Goal: Information Seeking & Learning: Learn about a topic

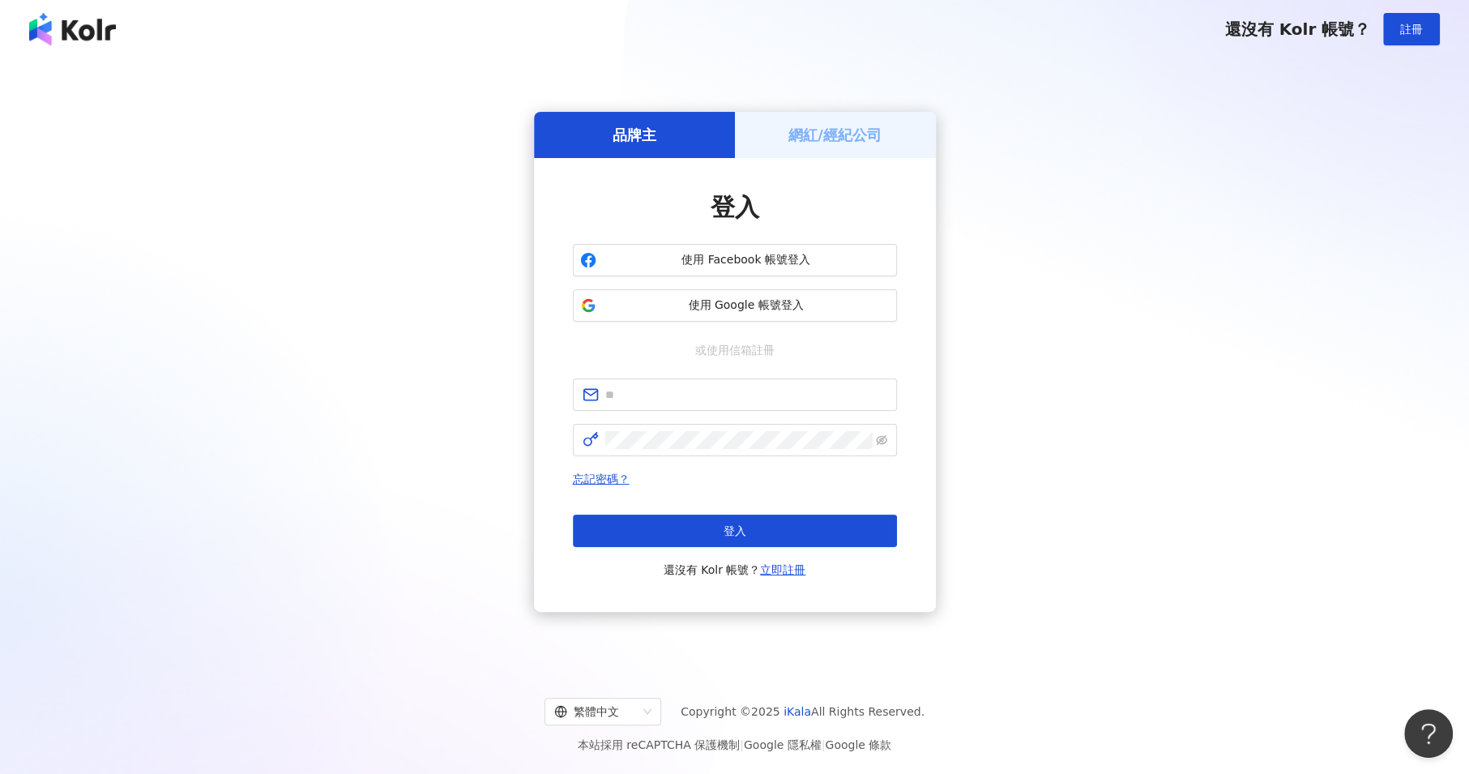
drag, startPoint x: 1154, startPoint y: 391, endPoint x: 1030, endPoint y: 370, distance: 125.9
click at [1154, 391] on div "品牌主 網紅/經紀公司 登入 使用 Facebook 帳號登入 使用 Google 帳號登入 或使用信箱註冊 忘記密碼？ 登入 還沒有 Kolr 帳號？ 立即…" at bounding box center [734, 361] width 1431 height 581
click at [702, 411] on form at bounding box center [735, 418] width 324 height 78
click at [703, 404] on span at bounding box center [735, 395] width 324 height 32
paste input "**********"
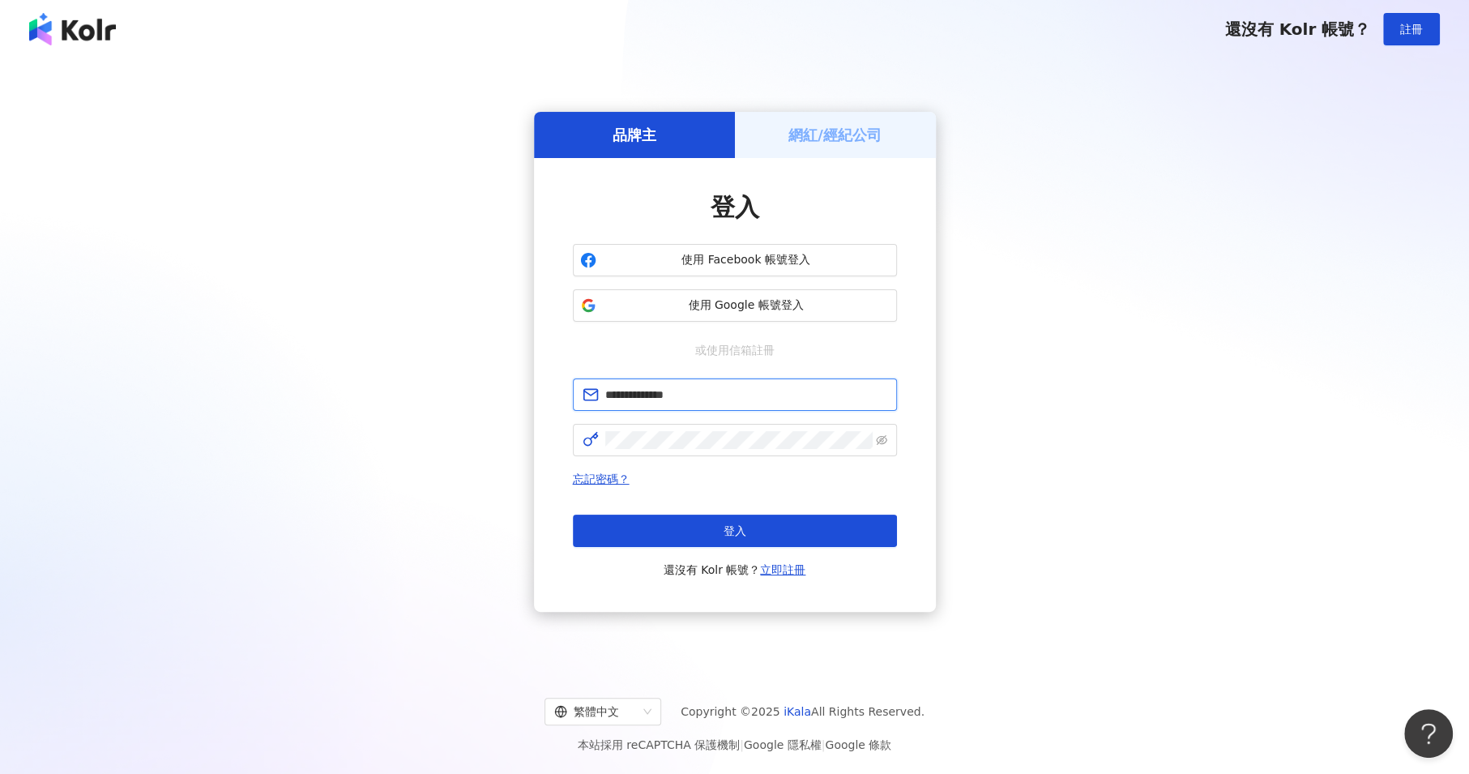
type input "**********"
click at [1170, 465] on div "**********" at bounding box center [734, 361] width 1431 height 581
click at [715, 520] on button "登入" at bounding box center [735, 531] width 324 height 32
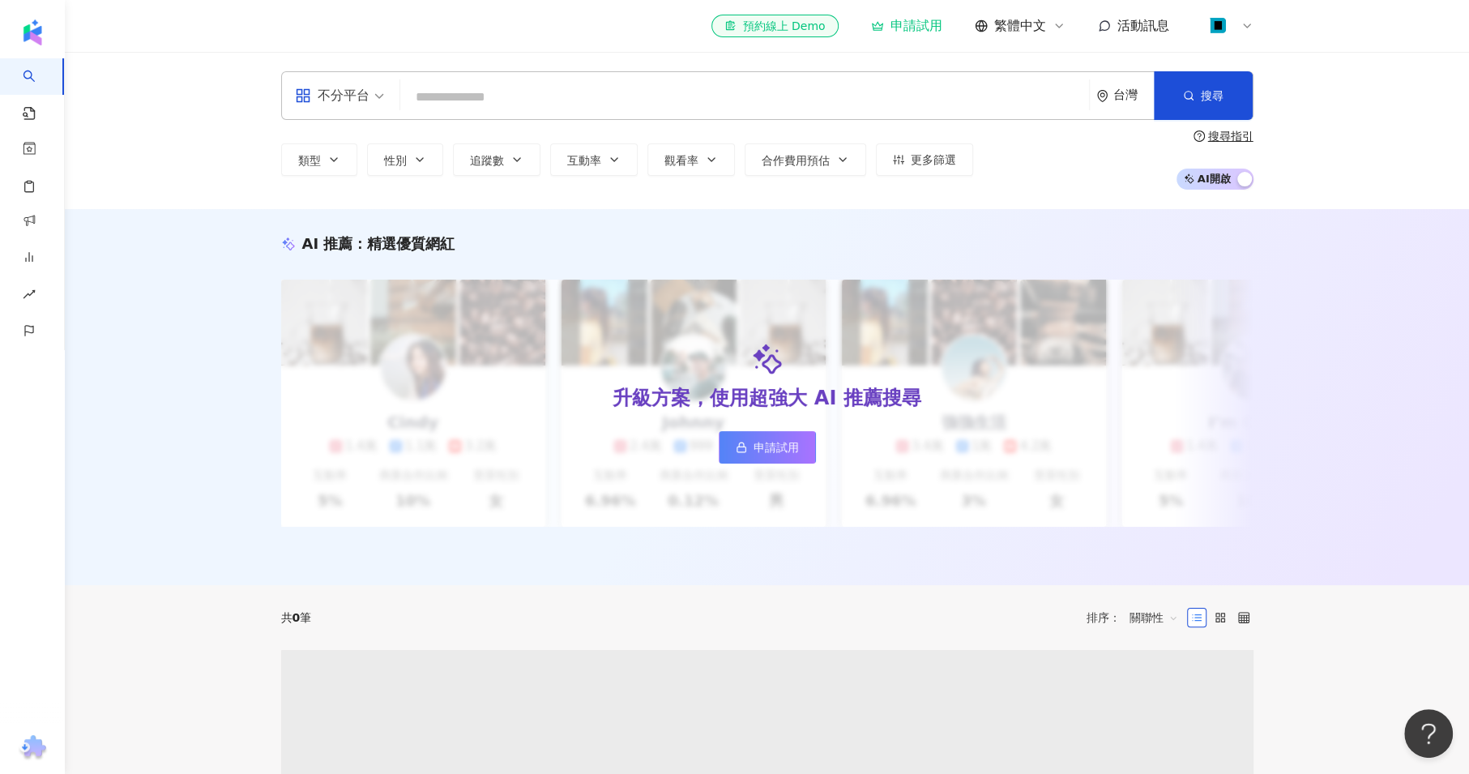
click at [511, 110] on input "search" at bounding box center [745, 97] width 676 height 31
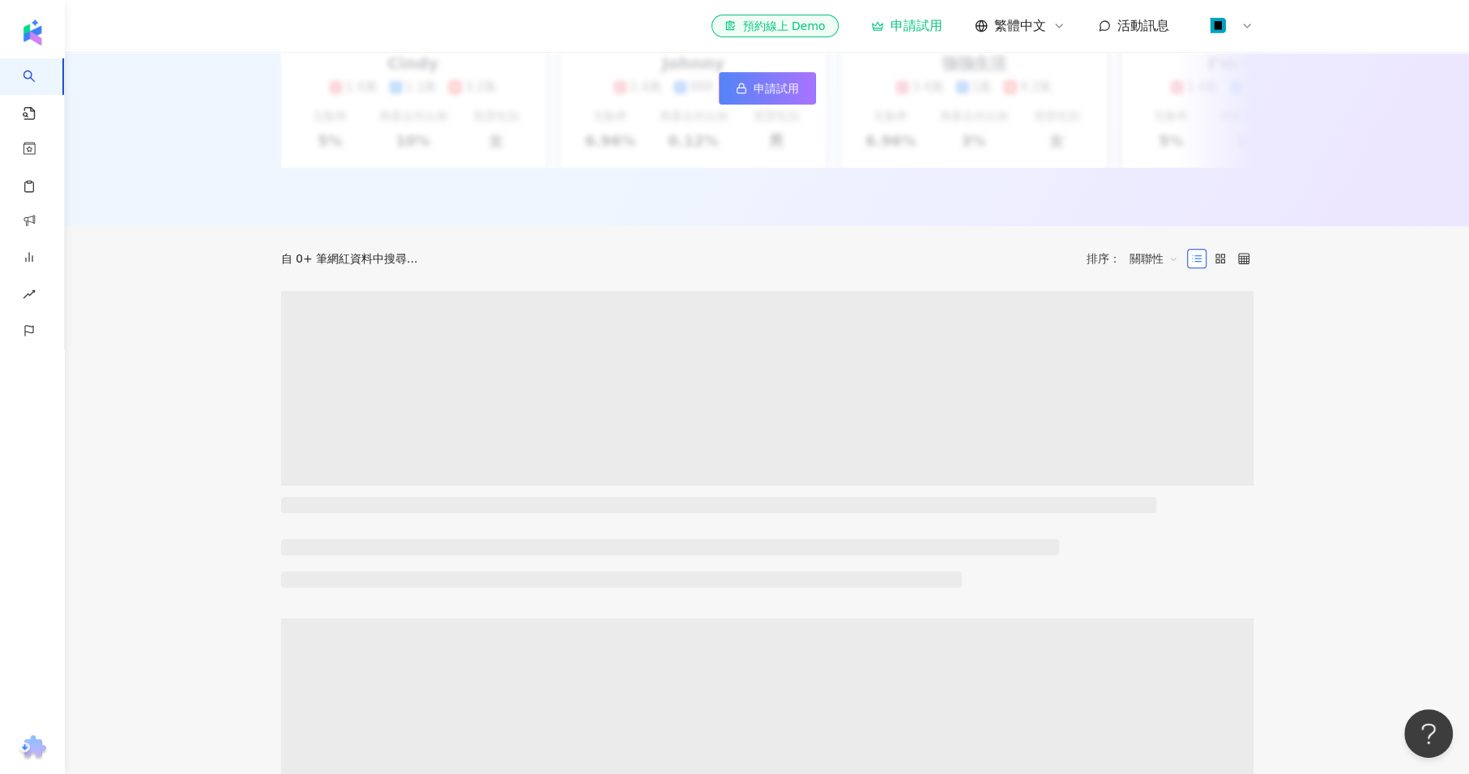
scroll to position [5, 0]
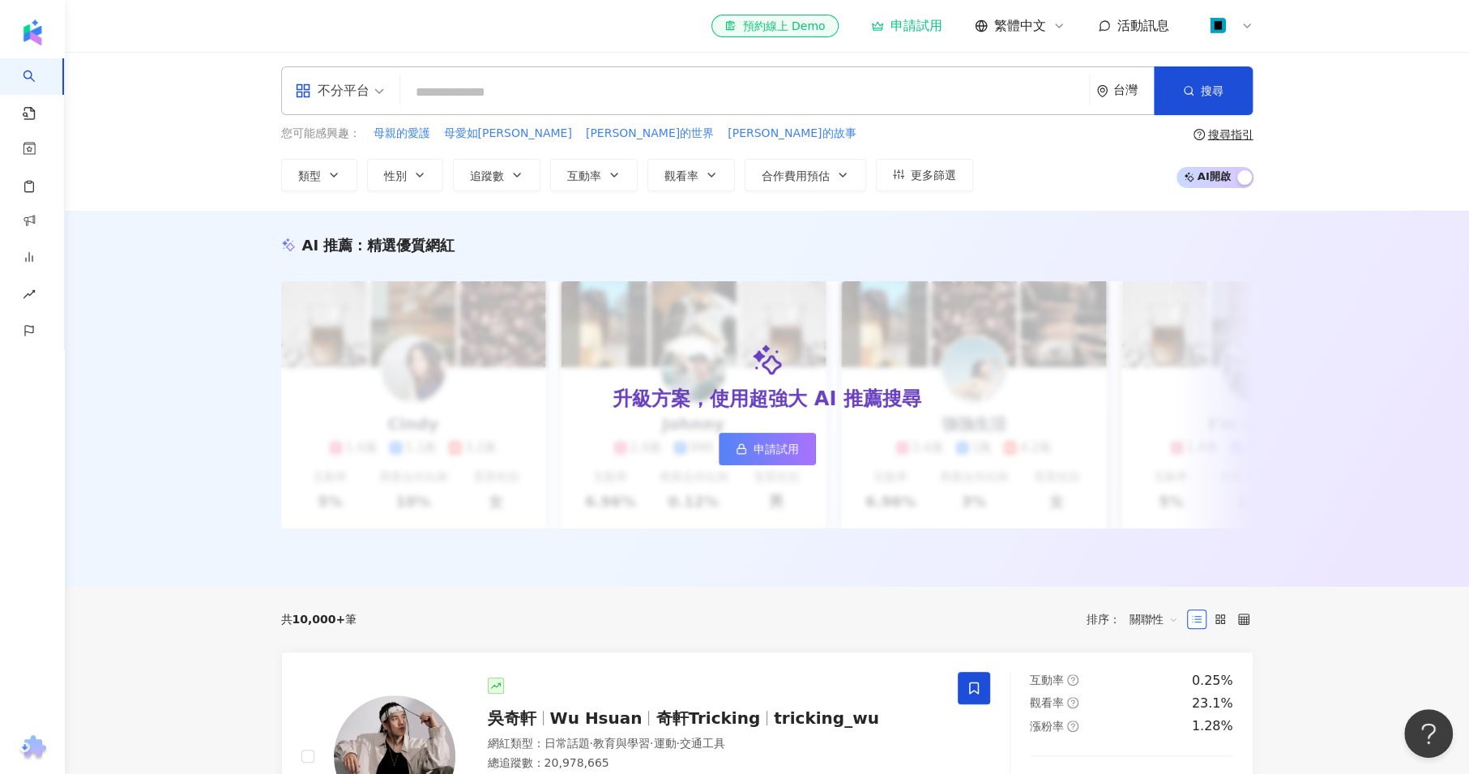
click at [1230, 17] on img at bounding box center [1218, 26] width 31 height 31
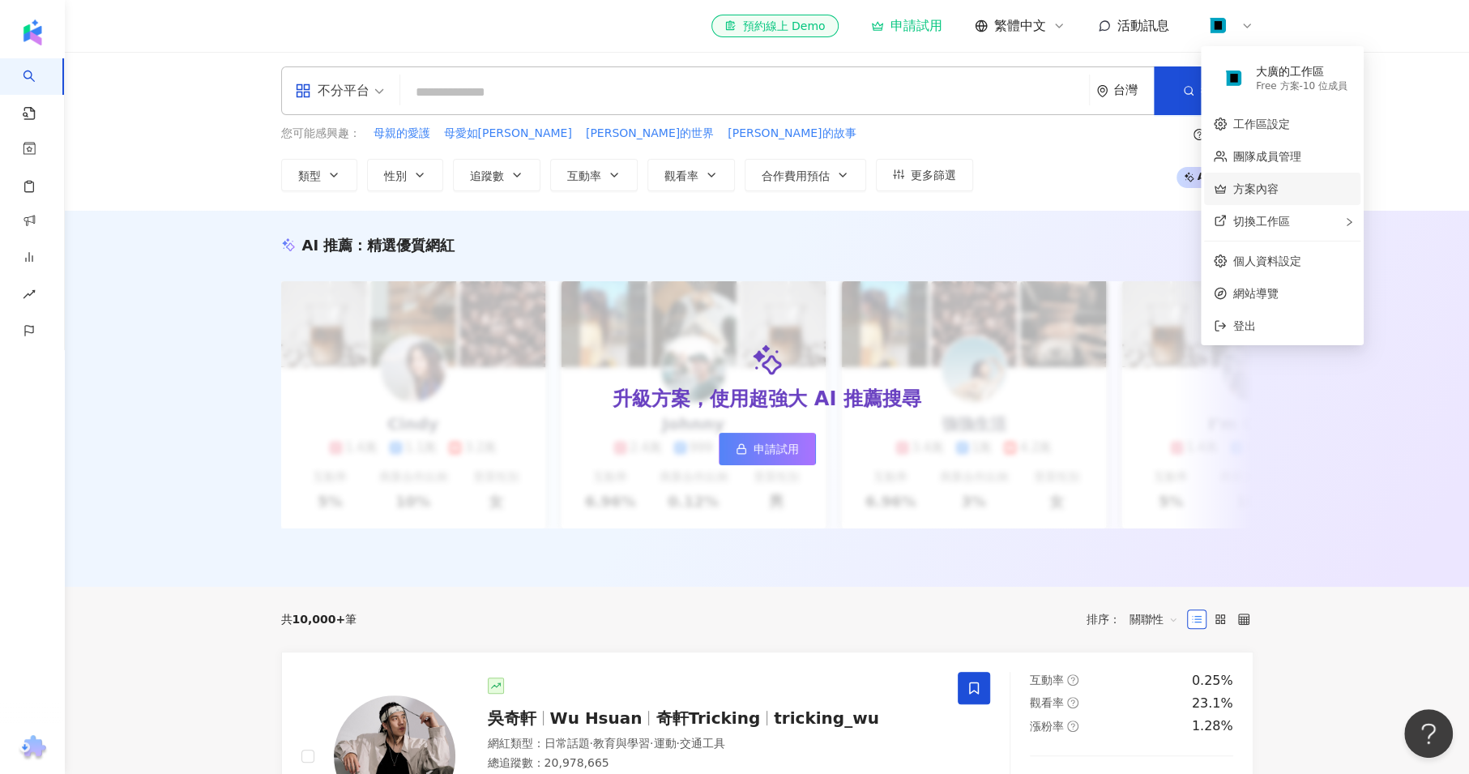
click at [1279, 182] on link "方案內容" at bounding box center [1256, 188] width 45 height 13
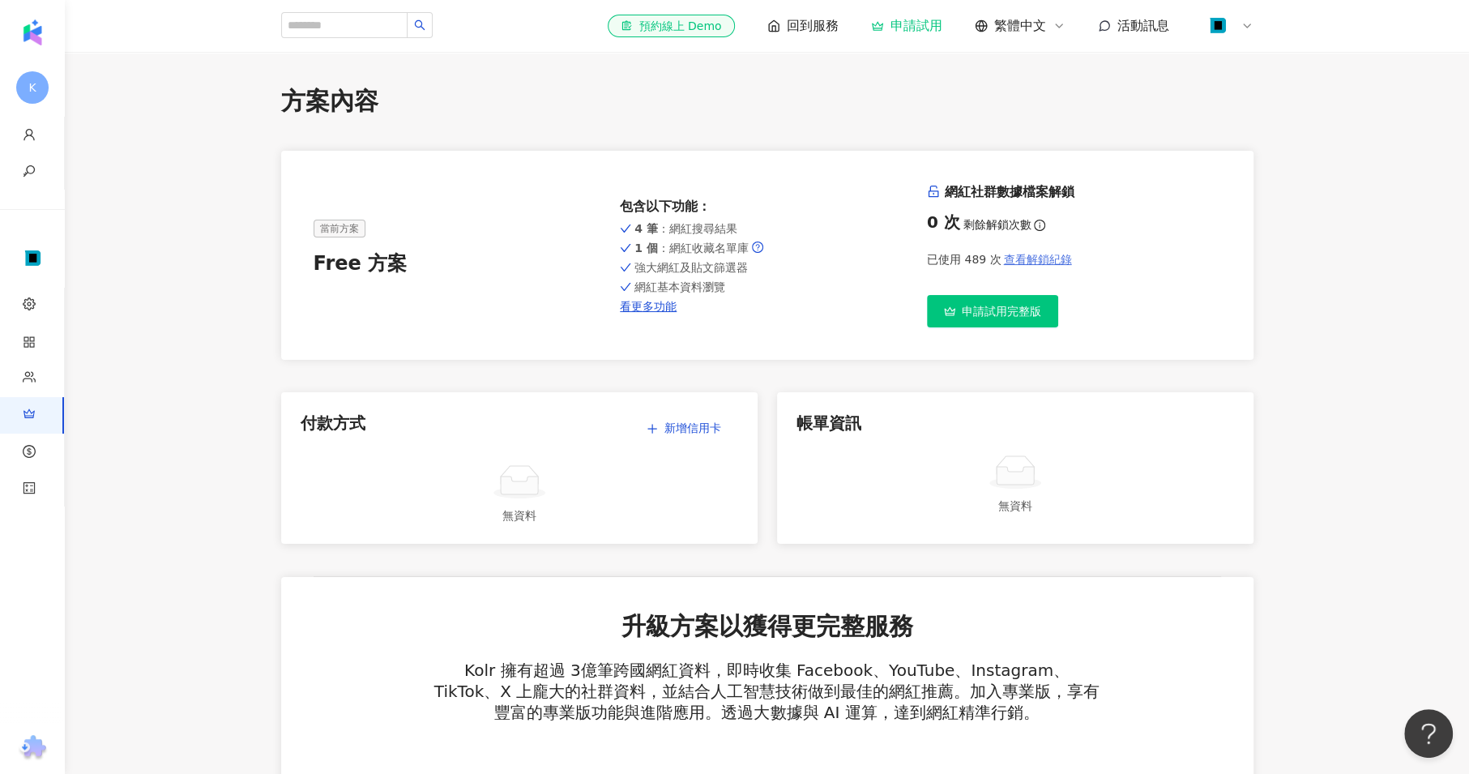
click at [1028, 263] on span "查看解鎖紀錄" at bounding box center [1037, 259] width 68 height 13
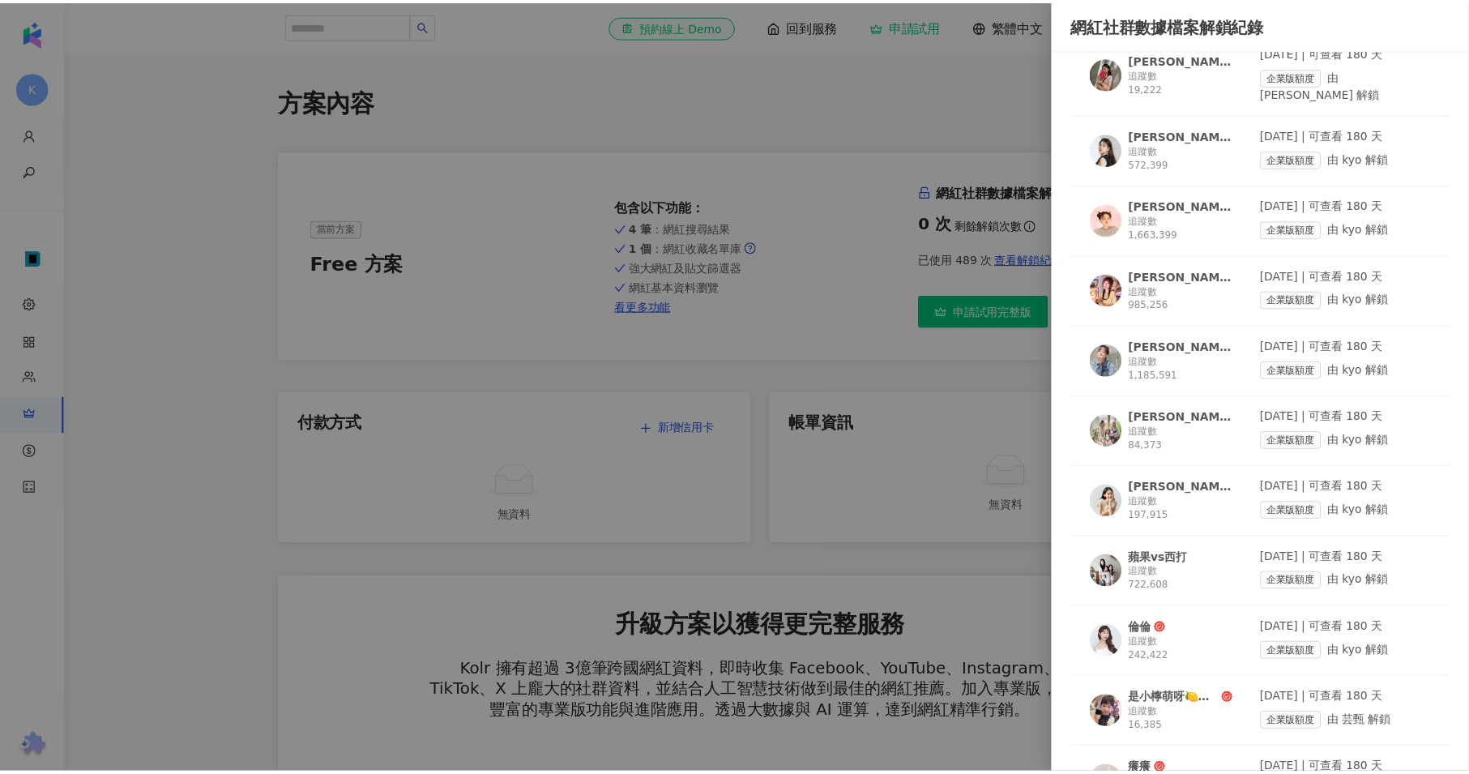
scroll to position [1711, 0]
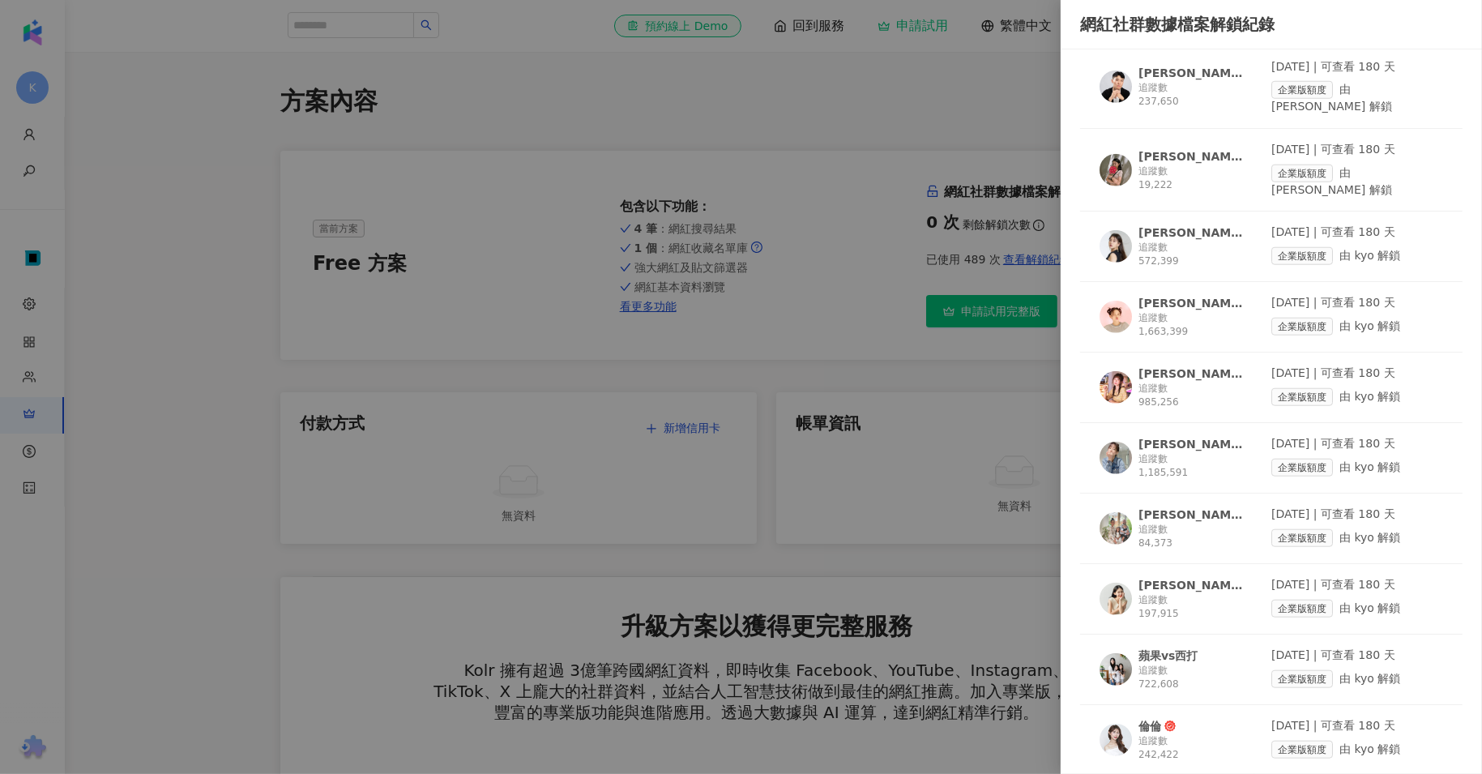
click at [232, 358] on div at bounding box center [741, 387] width 1482 height 774
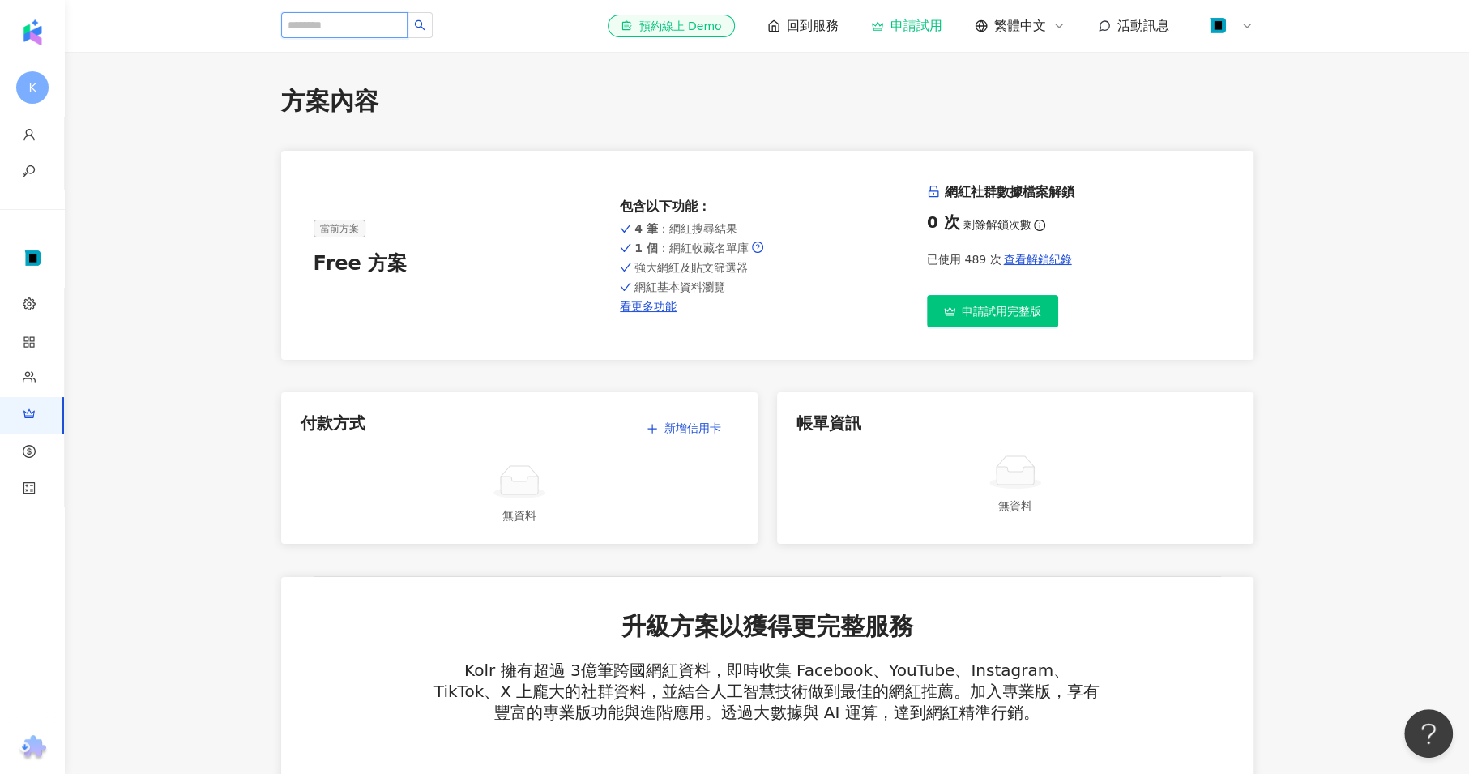
click at [389, 29] on input "search" at bounding box center [344, 25] width 126 height 26
type input "**"
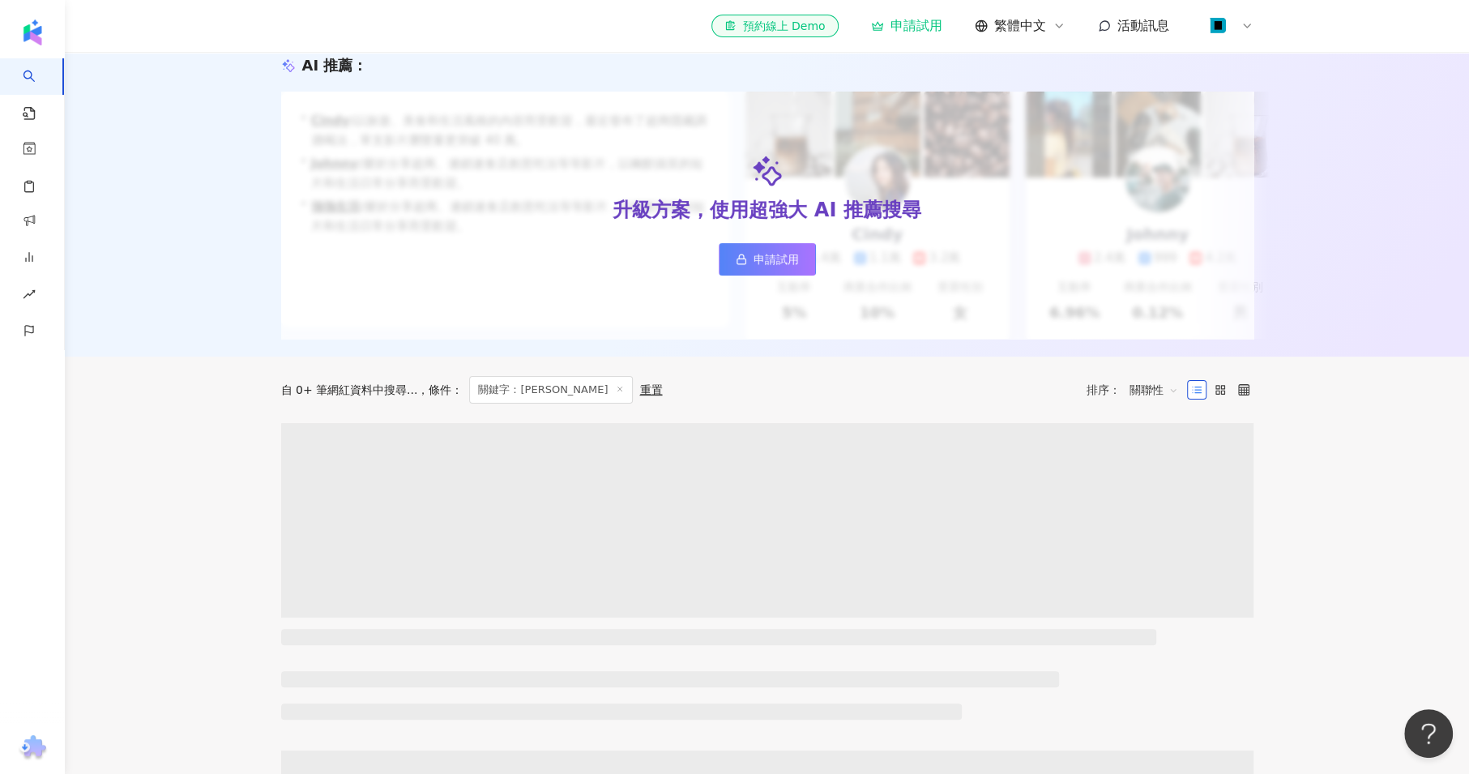
scroll to position [180, 0]
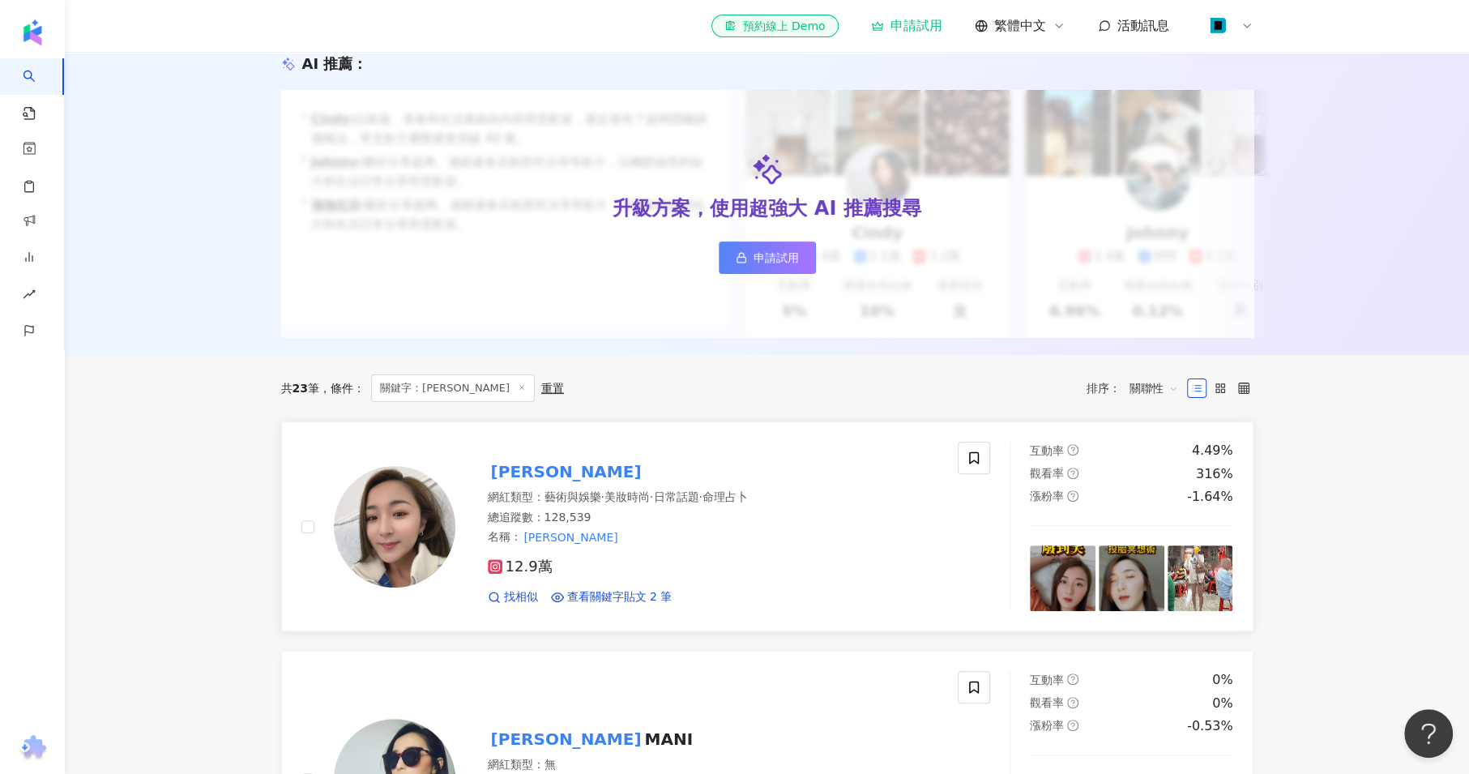
click at [519, 482] on mark "[PERSON_NAME]" at bounding box center [566, 472] width 157 height 26
click at [1234, 25] on div at bounding box center [1228, 26] width 52 height 32
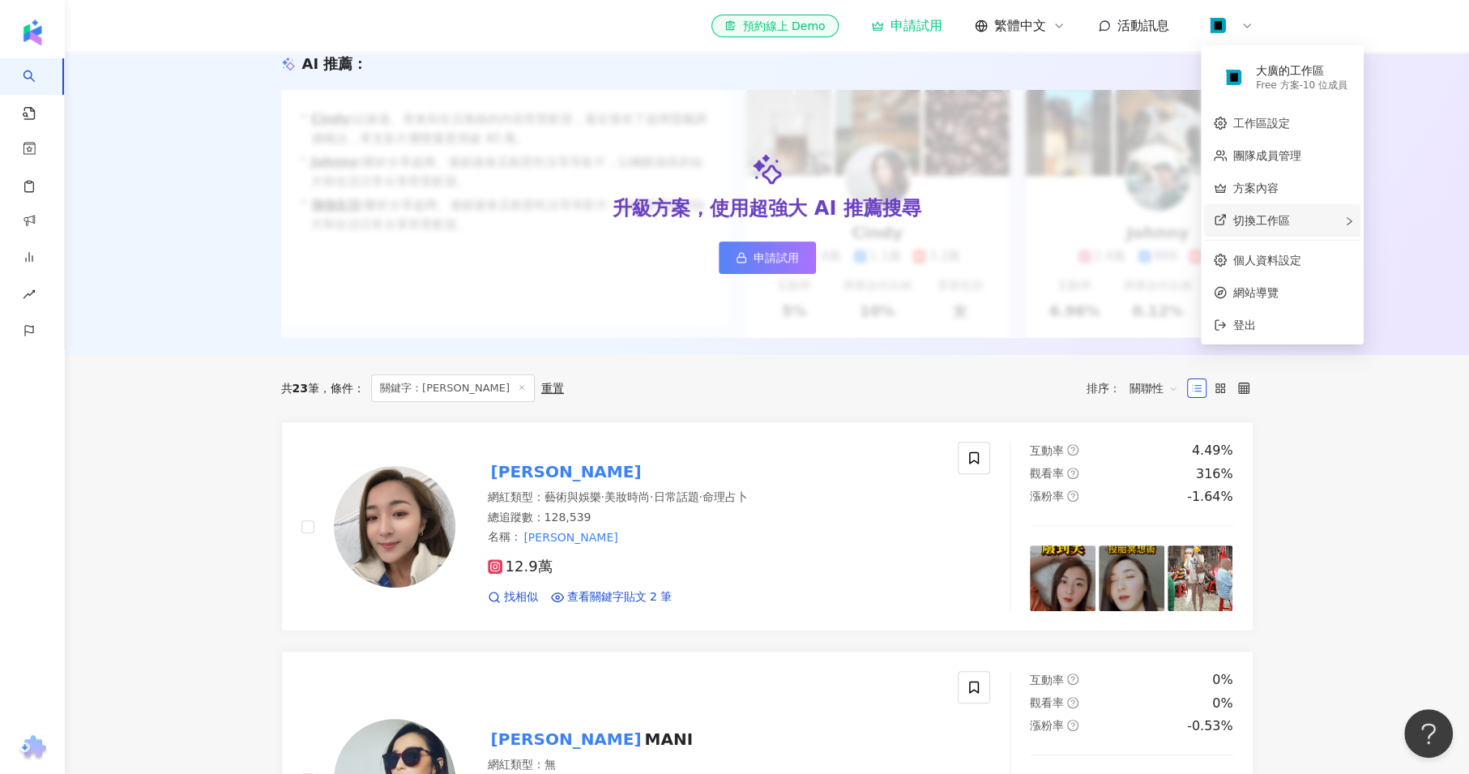
click at [1302, 218] on div "切換工作區" at bounding box center [1282, 220] width 156 height 32
click at [1279, 186] on link "方案內容" at bounding box center [1256, 188] width 45 height 13
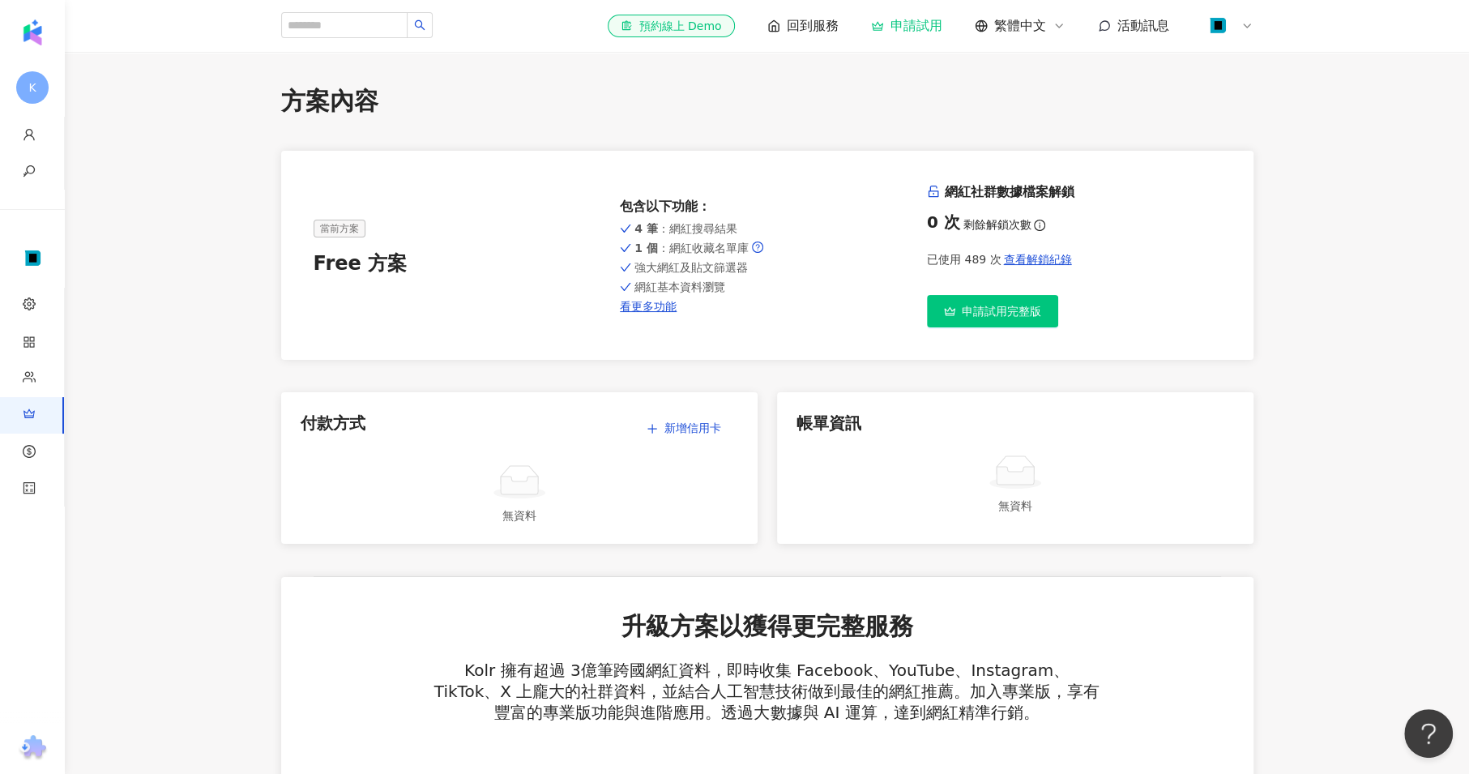
click at [1002, 313] on span "申請試用完整版" at bounding box center [1001, 311] width 79 height 13
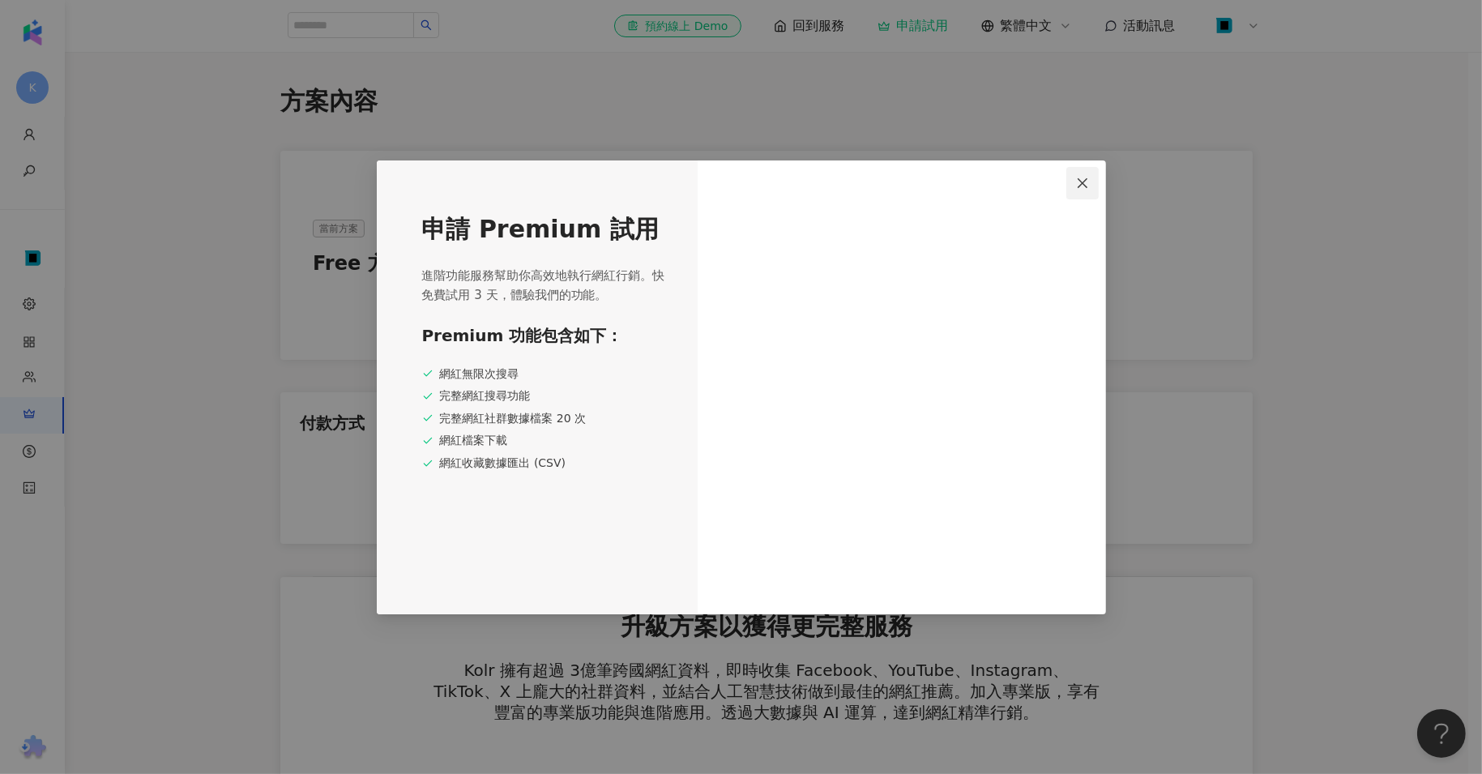
click at [1076, 186] on icon "close" at bounding box center [1082, 183] width 13 height 13
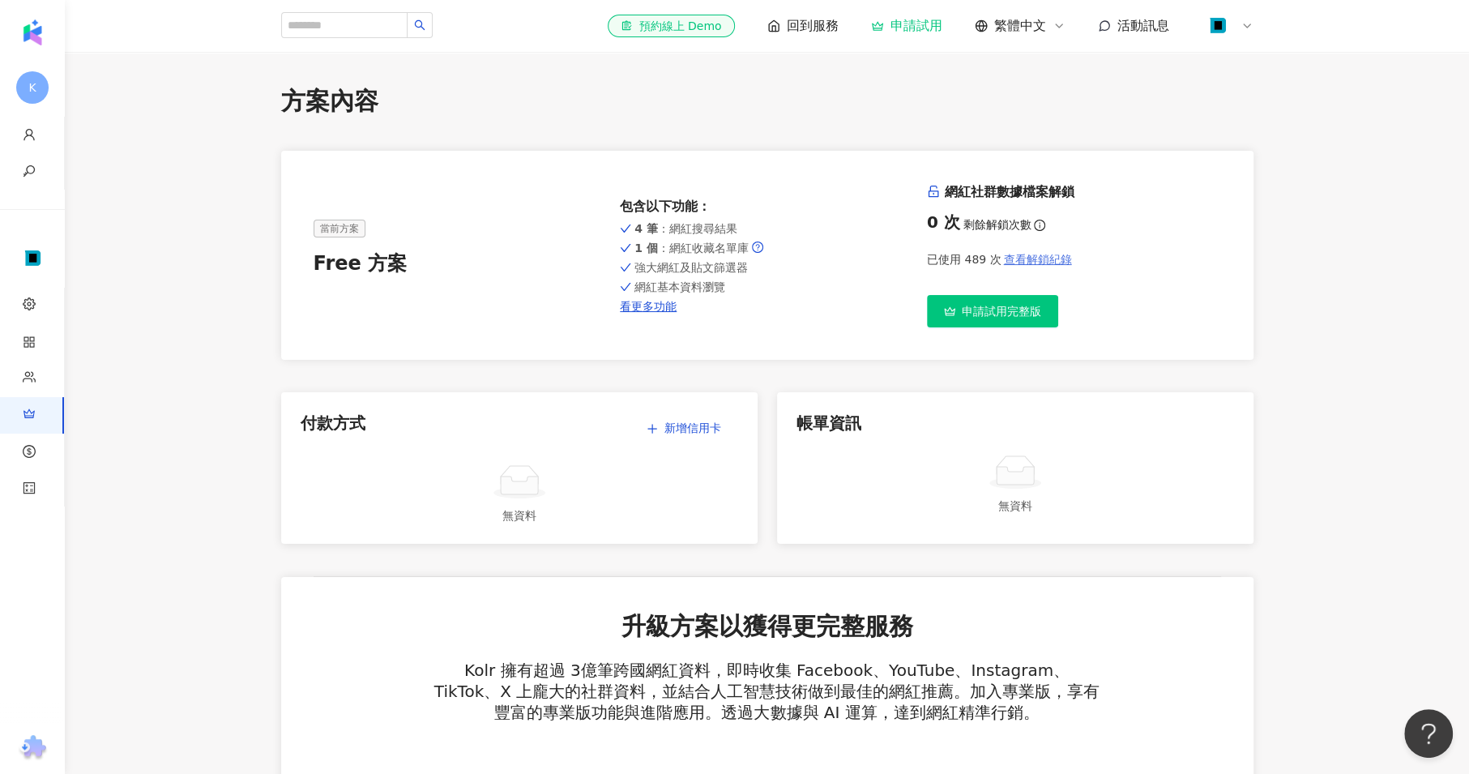
click at [1053, 255] on span "查看解鎖紀錄" at bounding box center [1037, 259] width 68 height 13
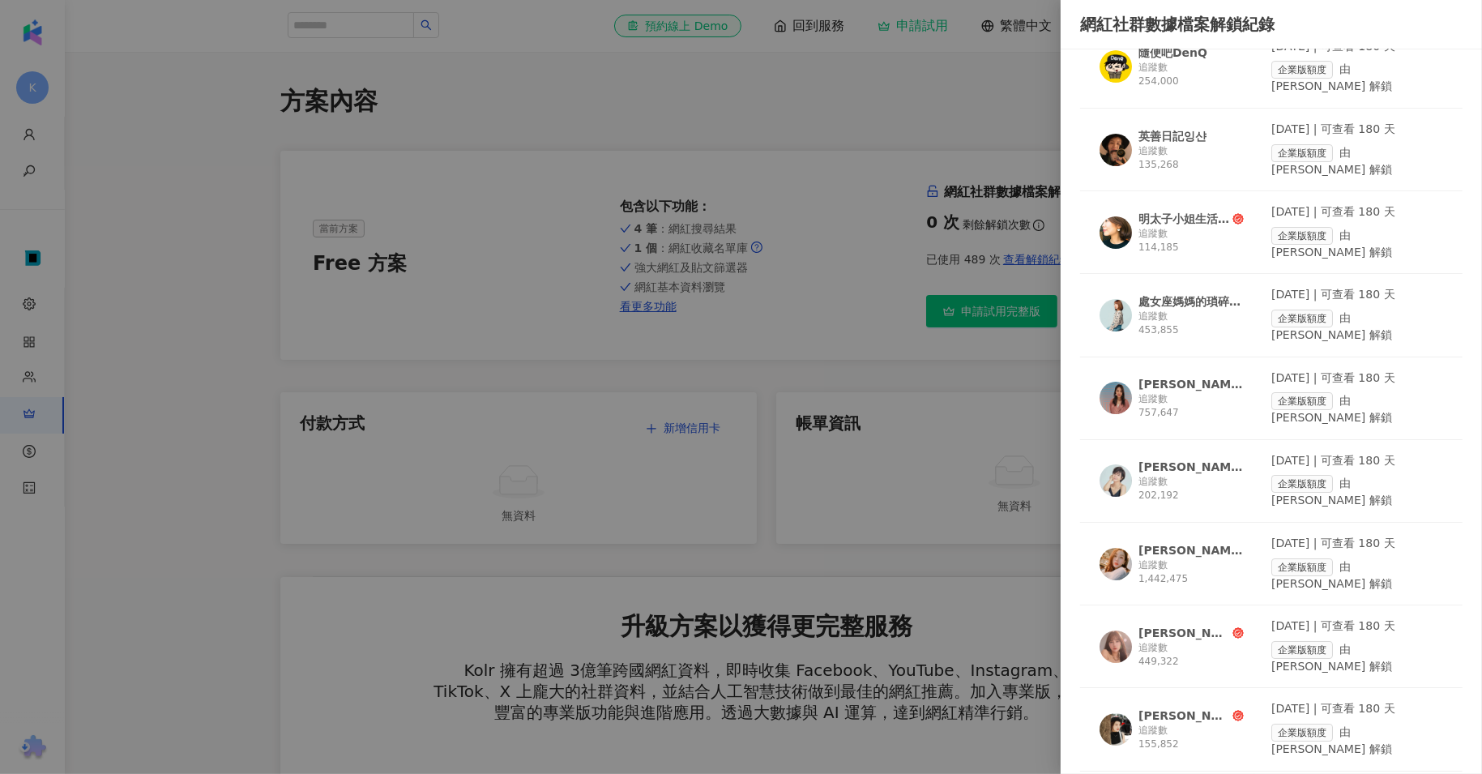
scroll to position [21267, 0]
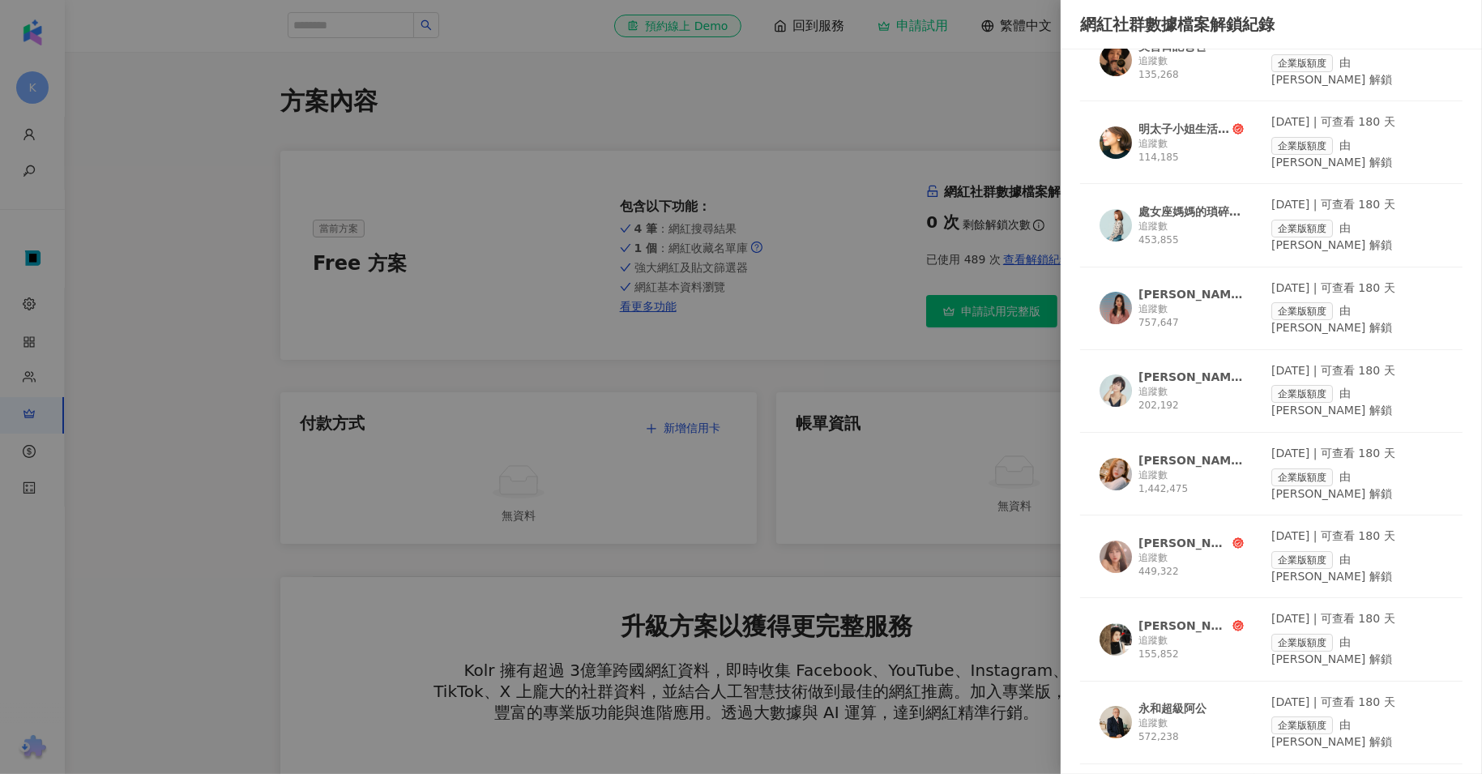
drag, startPoint x: 1177, startPoint y: 552, endPoint x: 1154, endPoint y: 557, distance: 23.2
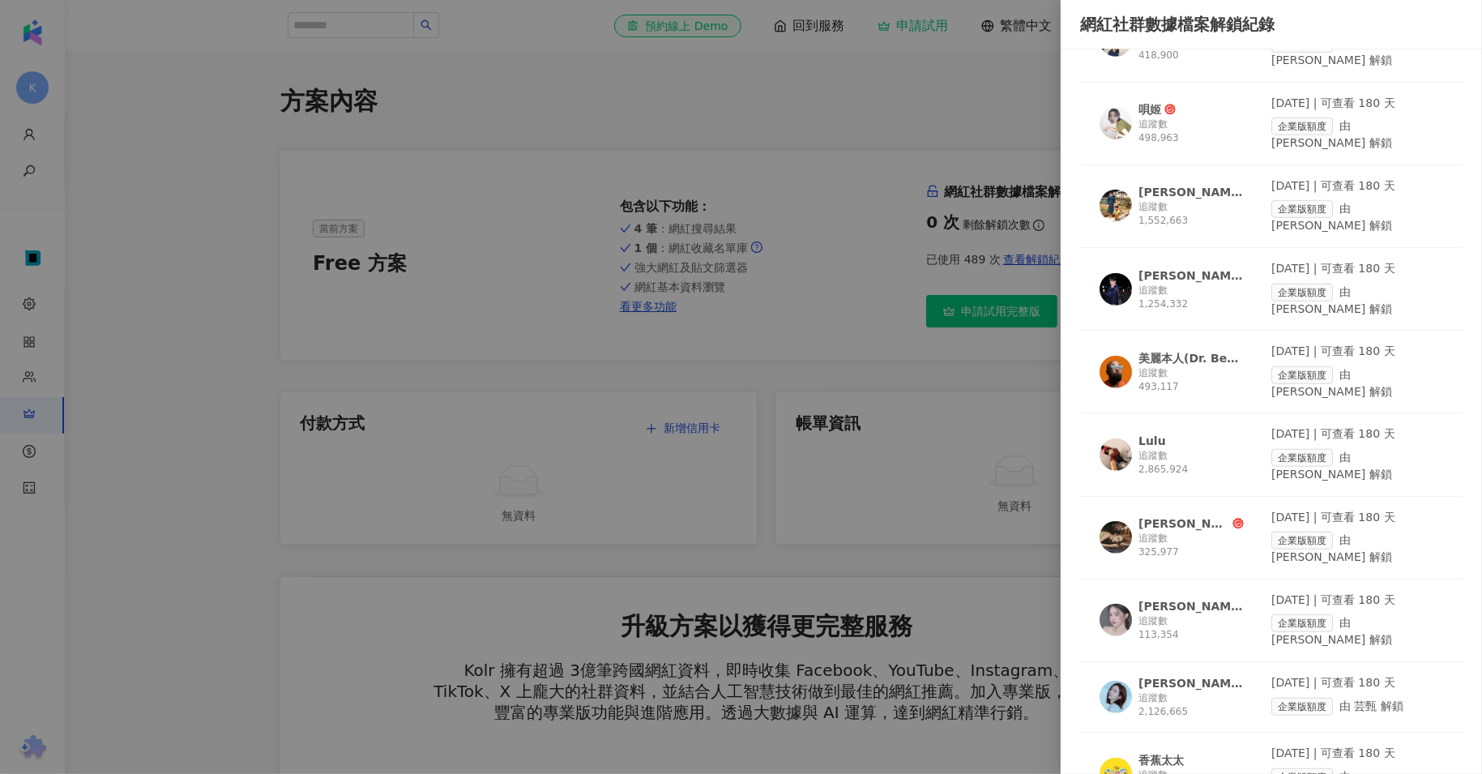
scroll to position [23248, 0]
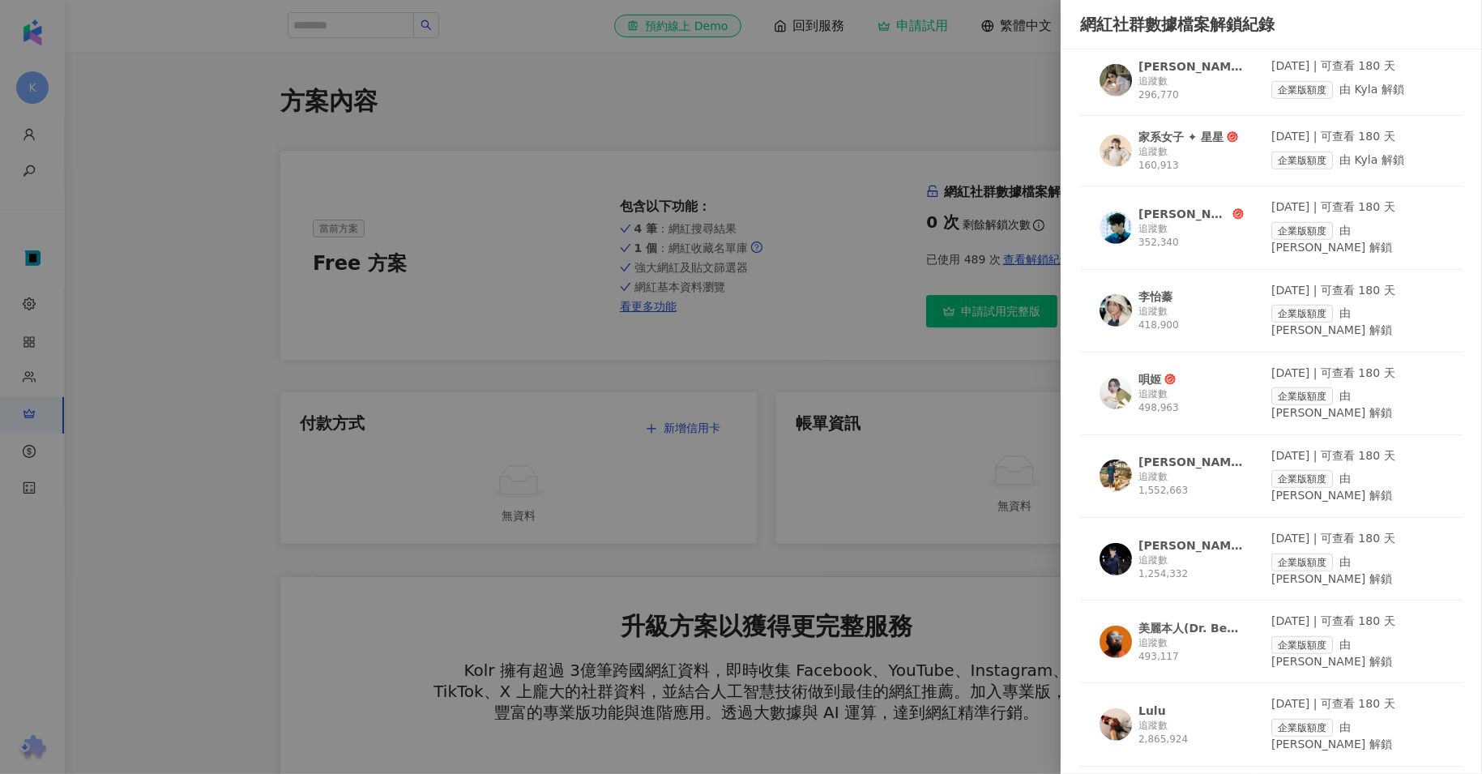
scroll to position [22437, 0]
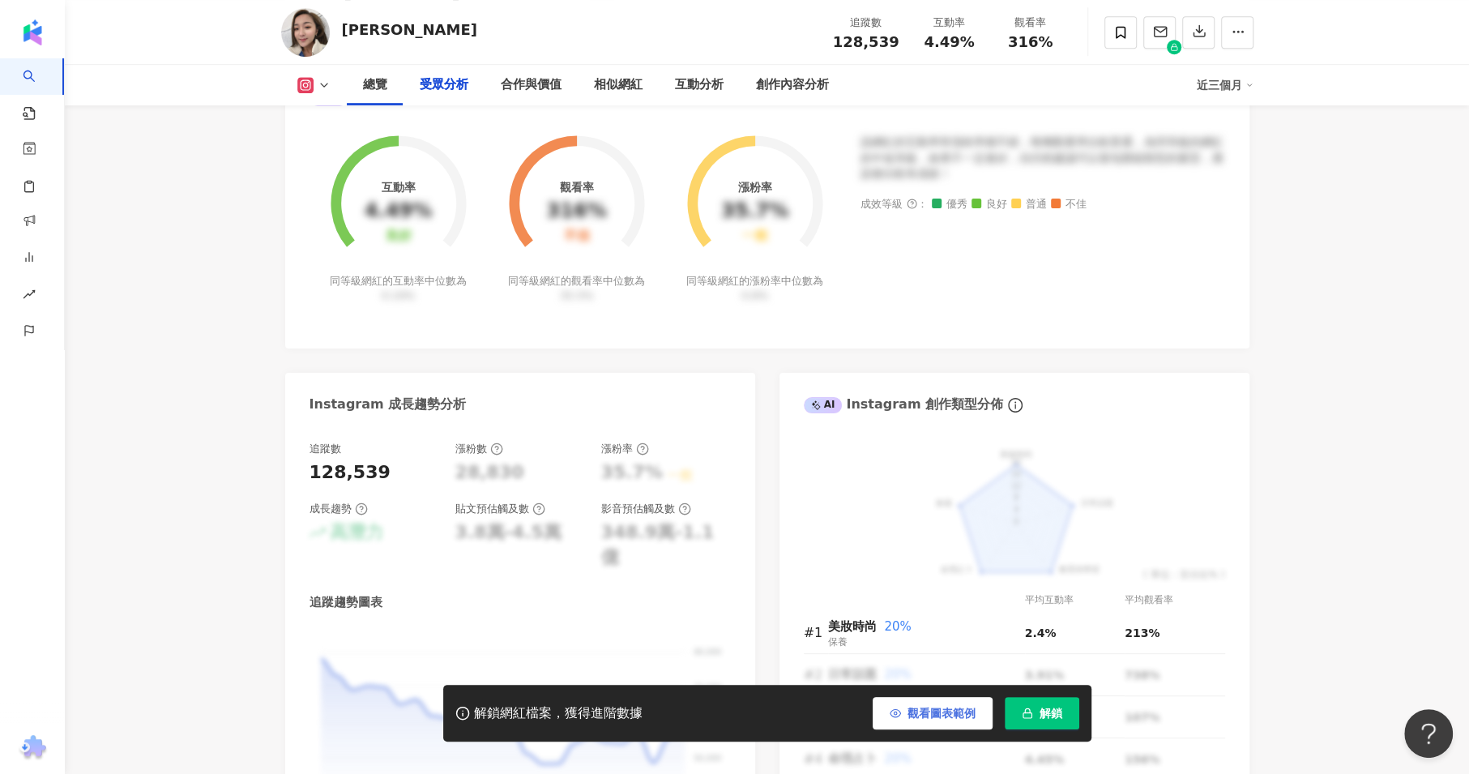
scroll to position [1440, 0]
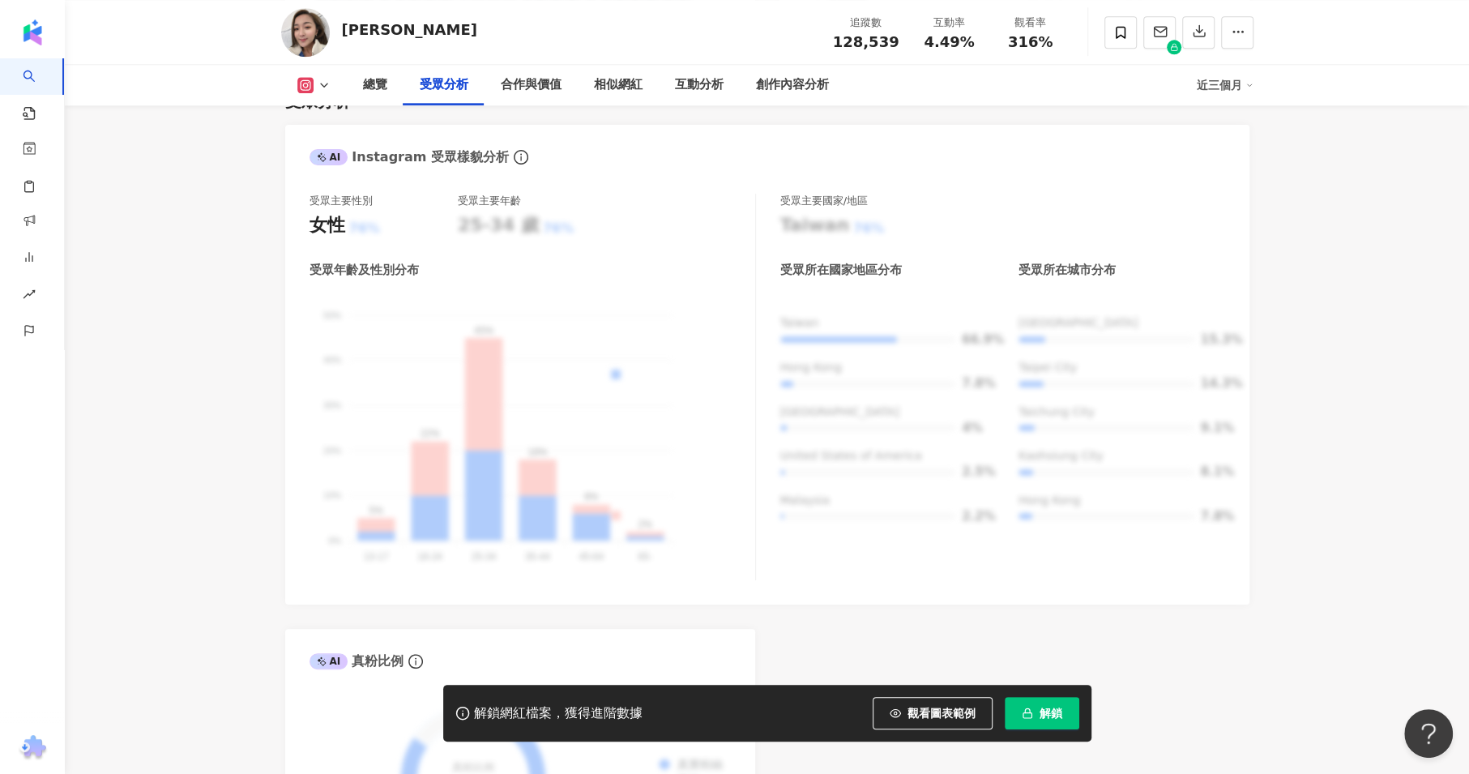
click at [1065, 688] on div "解鎖網紅檔案，獲得進階數據 觀看圖表範例 解鎖" at bounding box center [767, 713] width 648 height 57
click at [1066, 705] on button "解鎖" at bounding box center [1042, 713] width 75 height 32
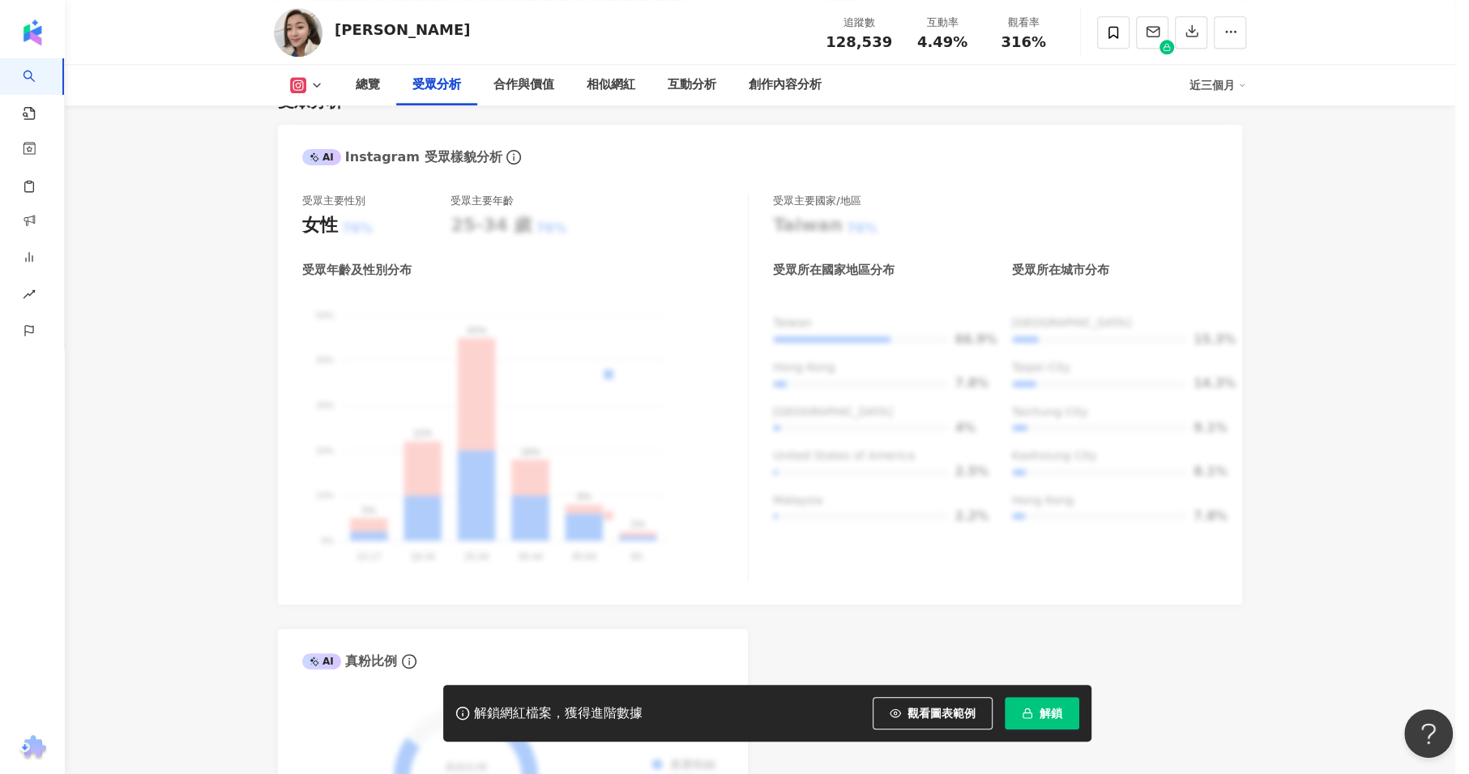
scroll to position [1621, 0]
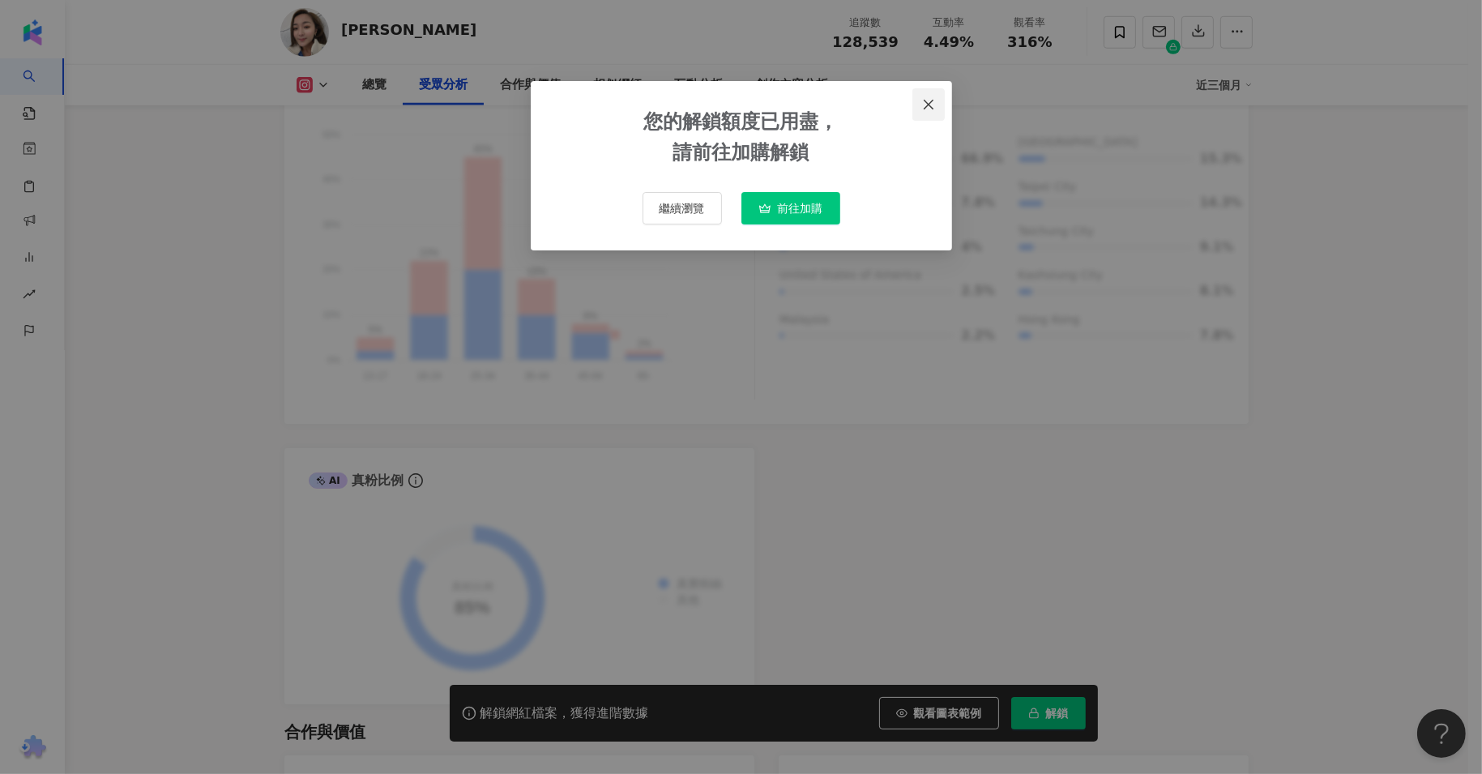
click at [935, 93] on button "Close" at bounding box center [929, 104] width 32 height 32
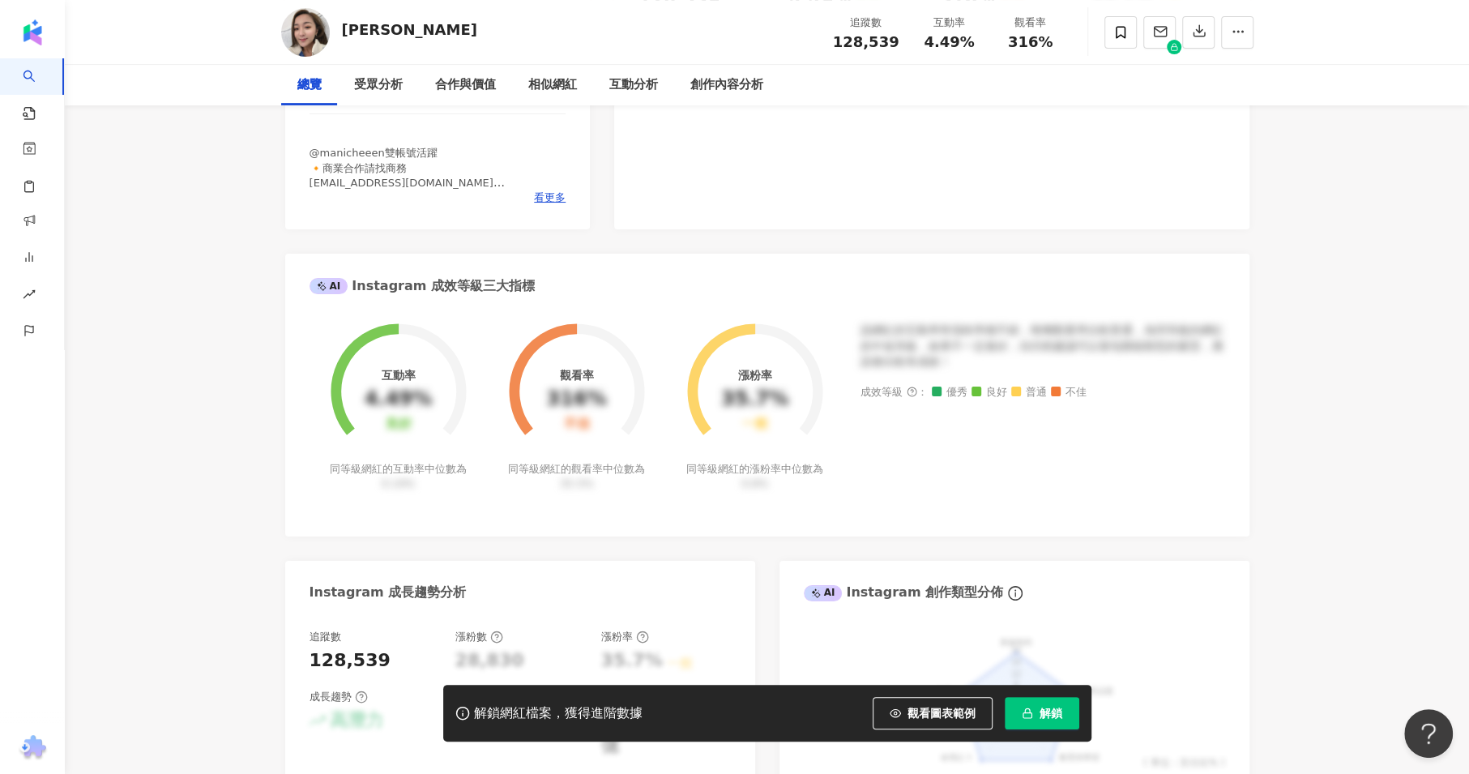
scroll to position [450, 0]
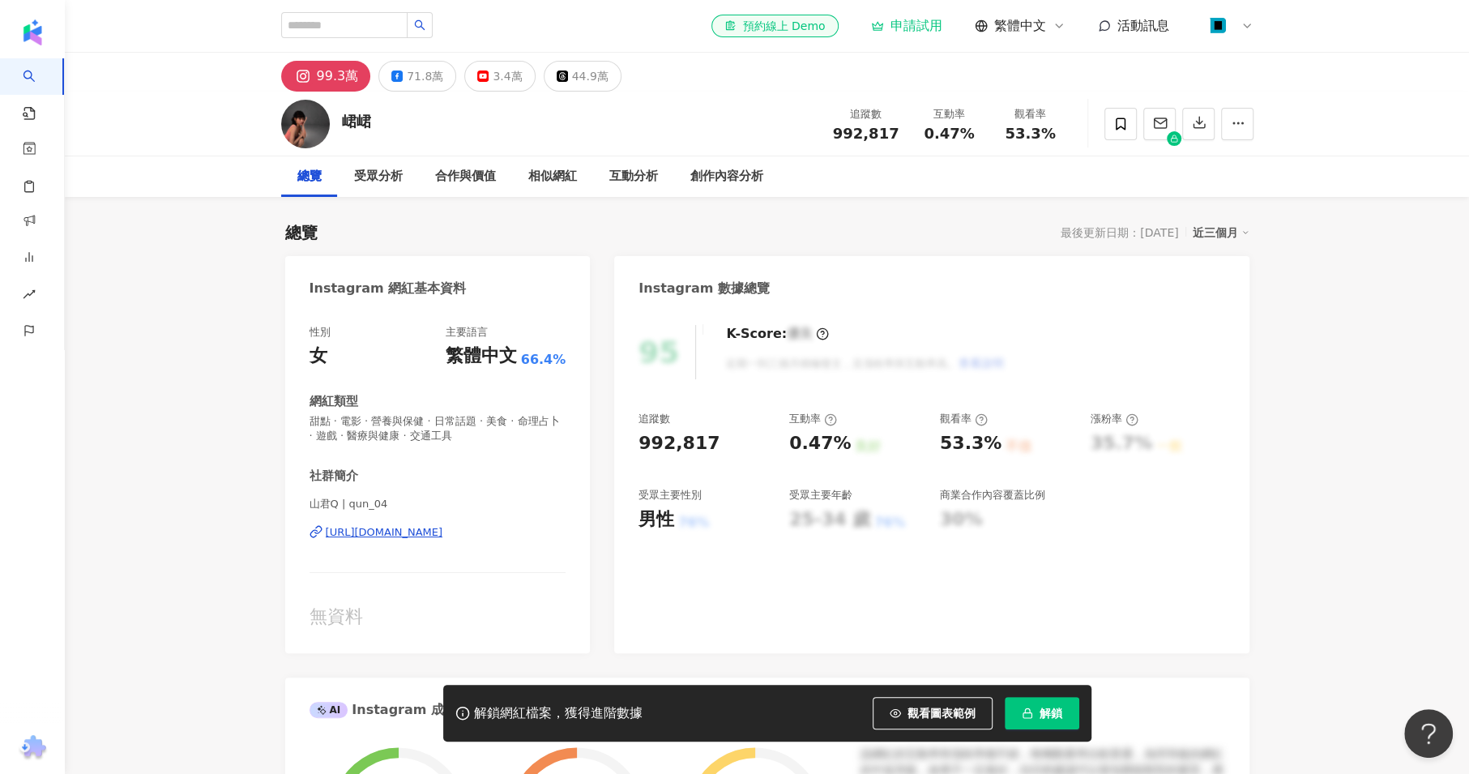
click at [1178, 345] on div "95 K-Score : 優良 近期一到三個月積極發文，且漲粉率與互動率高。 查看說明" at bounding box center [932, 352] width 586 height 54
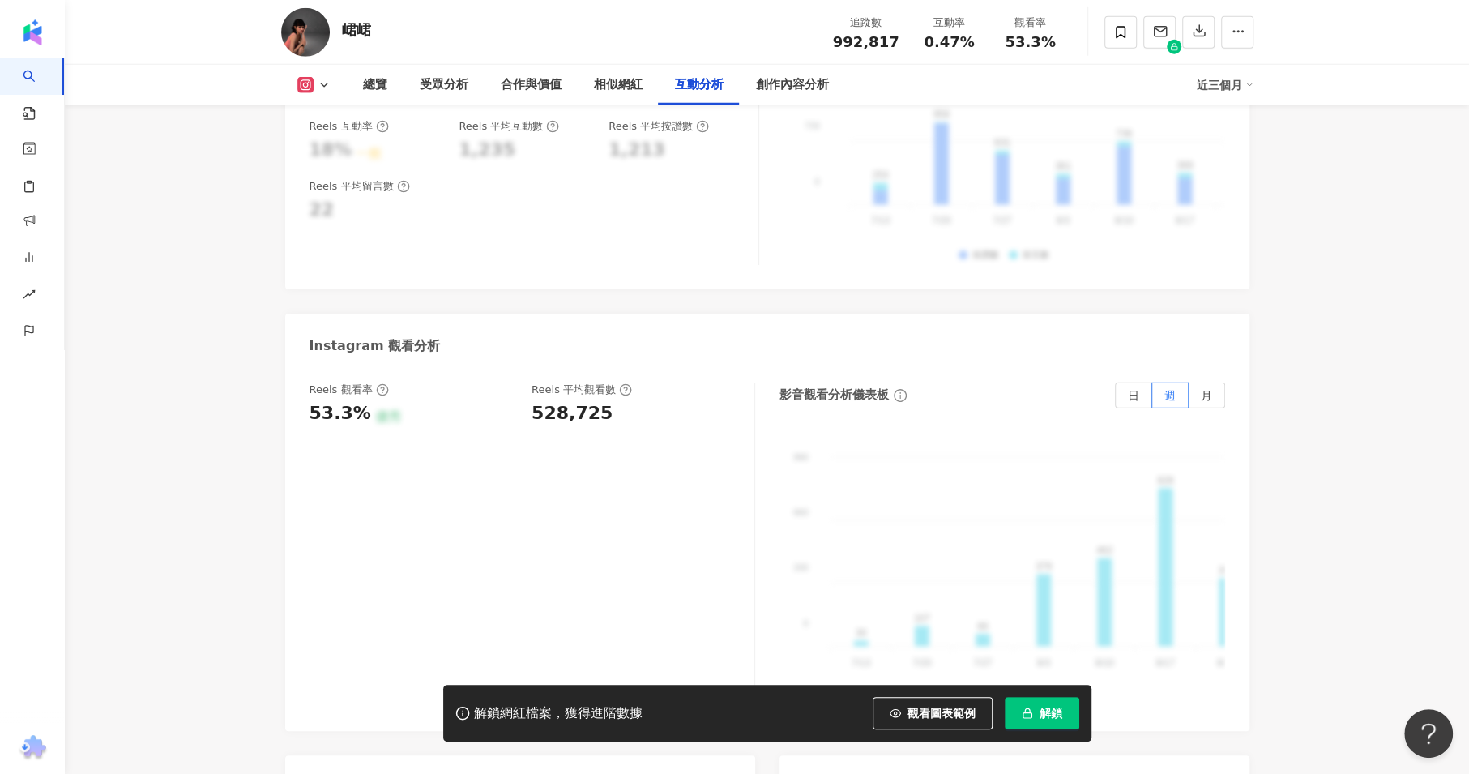
scroll to position [3962, 0]
